Goal: Find specific page/section: Find specific page/section

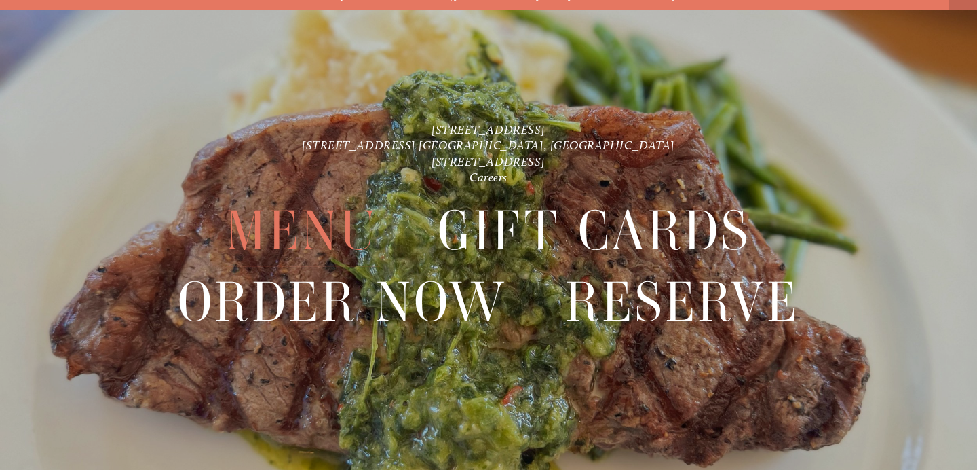
scroll to position [29, 0]
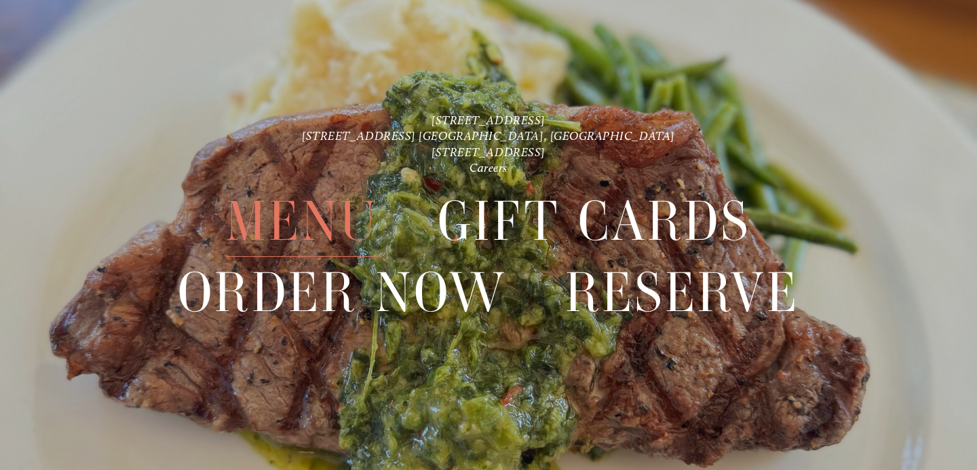
click at [322, 233] on span "Menu" at bounding box center [302, 221] width 153 height 71
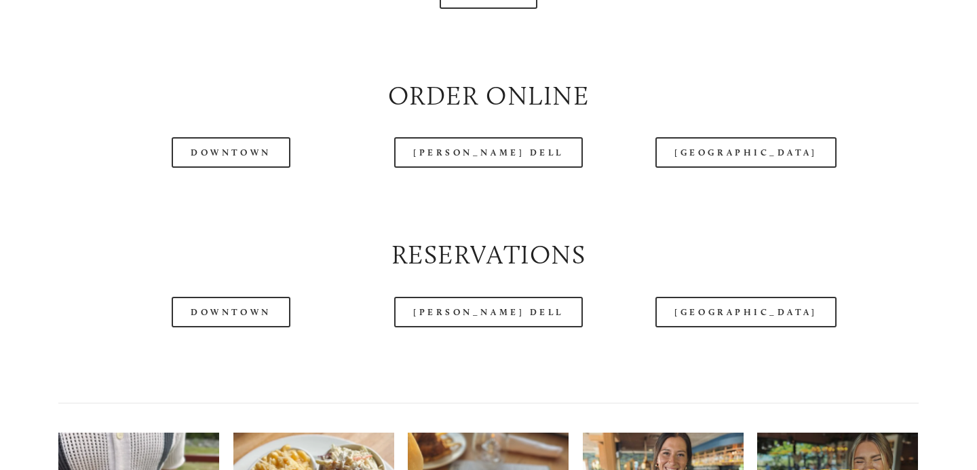
scroll to position [1559, 0]
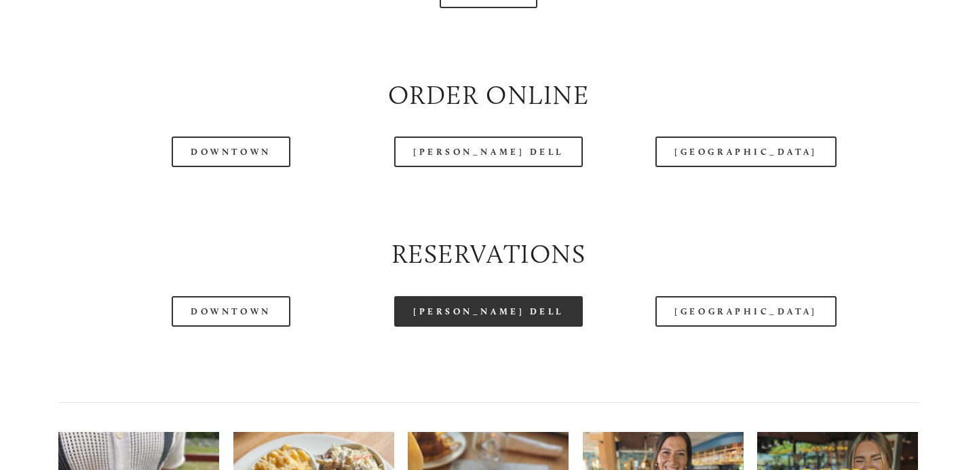
click at [474, 312] on link "[PERSON_NAME] Dell" at bounding box center [488, 311] width 189 height 31
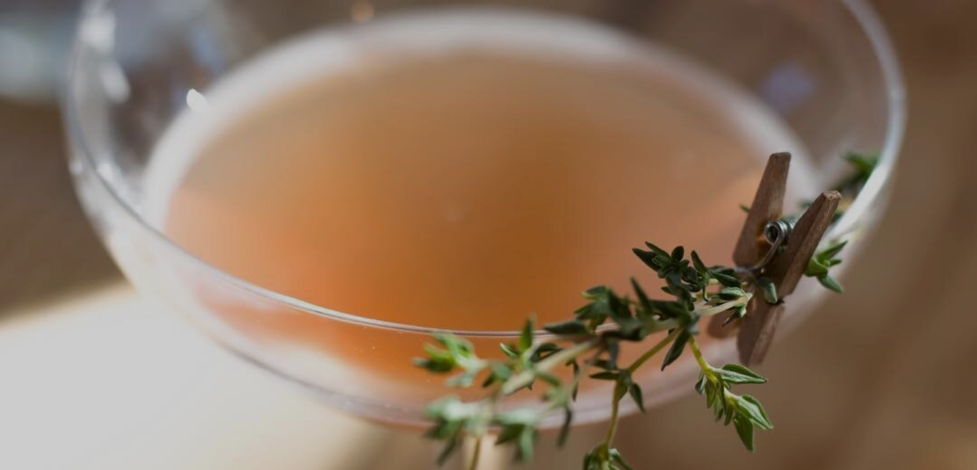
scroll to position [29, 0]
